Goal: Information Seeking & Learning: Learn about a topic

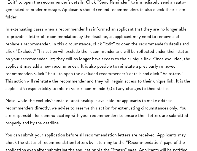
scroll to position [713, 0]
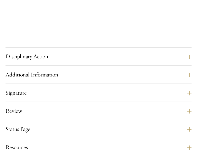
scroll to position [956, 0]
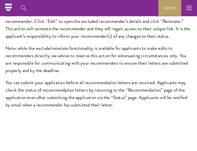
scroll to position [746, 0]
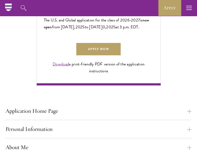
scroll to position [315, 0]
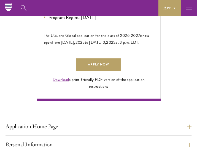
click at [190, 7] on icon "button" at bounding box center [189, 8] width 6 height 16
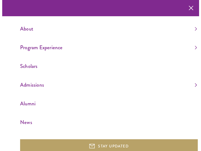
scroll to position [299, 0]
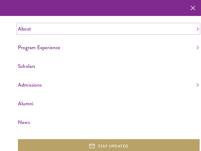
click at [26, 28] on link "About" at bounding box center [108, 28] width 181 height 9
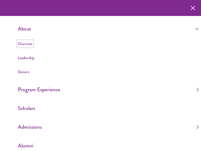
click at [23, 42] on link "Overview" at bounding box center [25, 44] width 15 height 6
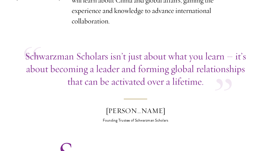
scroll to position [234, 0]
click at [206, 102] on blockquote "Schwarzman Scholars isn’t just about what you learn – it’s about becoming a lea…" at bounding box center [135, 86] width 223 height 73
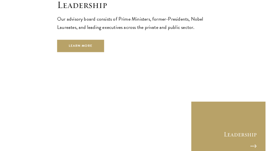
scroll to position [2118, 0]
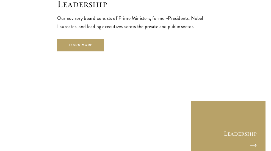
drag, startPoint x: 199, startPoint y: 37, endPoint x: 218, endPoint y: 2, distance: 39.3
